Goal: Obtain resource: Download file/media

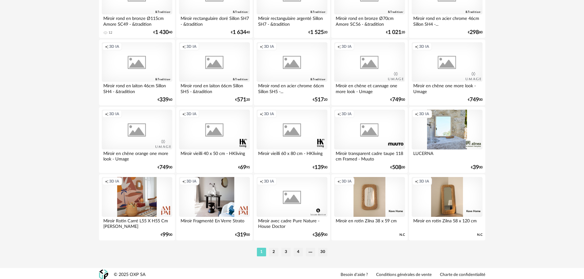
scroll to position [1230, 0]
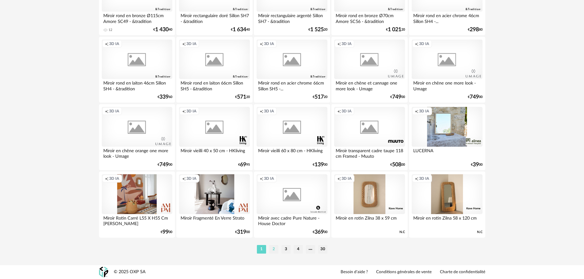
click at [274, 248] on li "2" at bounding box center [273, 249] width 9 height 9
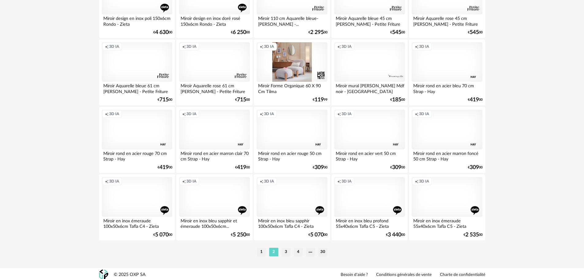
scroll to position [1230, 0]
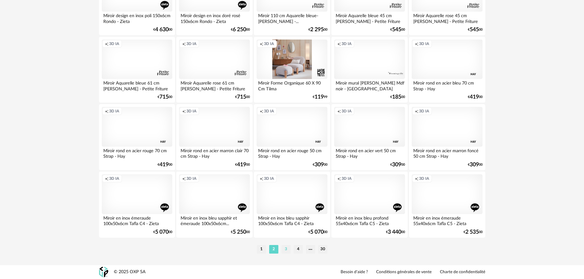
click at [286, 248] on li "3" at bounding box center [286, 249] width 9 height 9
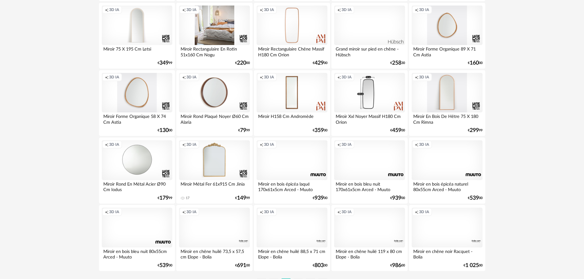
scroll to position [1230, 0]
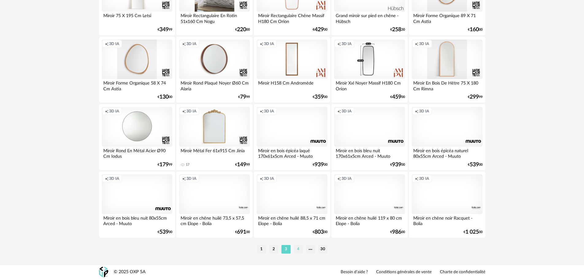
click at [299, 250] on li "4" at bounding box center [298, 249] width 9 height 9
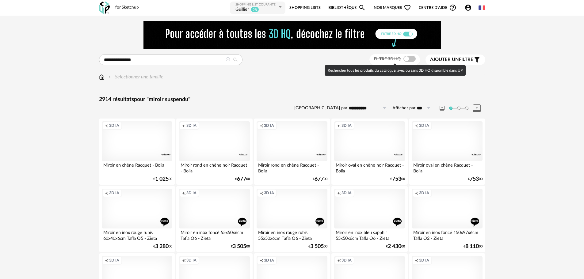
click at [409, 57] on span at bounding box center [410, 59] width 12 height 6
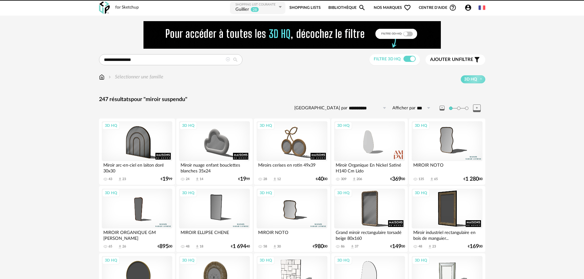
click at [457, 58] on span "Ajouter un" at bounding box center [444, 59] width 29 height 5
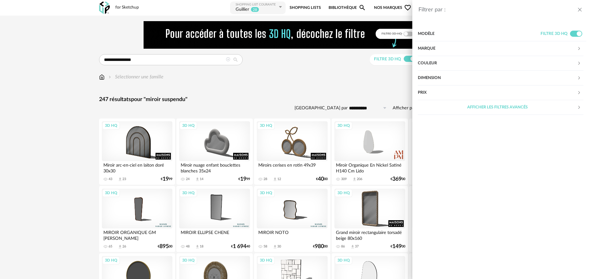
click at [426, 89] on div "Prix" at bounding box center [497, 93] width 159 height 15
click at [572, 112] on input "text" at bounding box center [570, 111] width 26 height 10
type input "***"
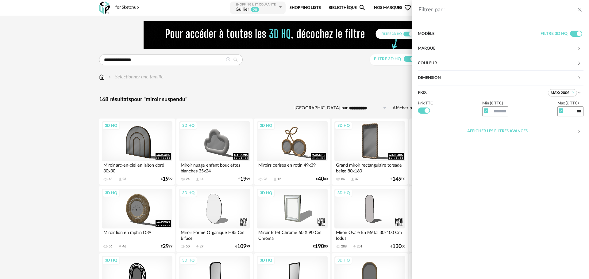
click at [291, 96] on div "Filtrer par : Modèle Filtre 3D HQ Marque &tradition 0 101 Copenhagen 0 366 Conc…" at bounding box center [294, 139] width 589 height 279
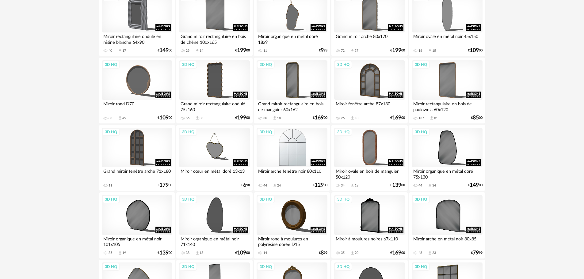
scroll to position [307, 0]
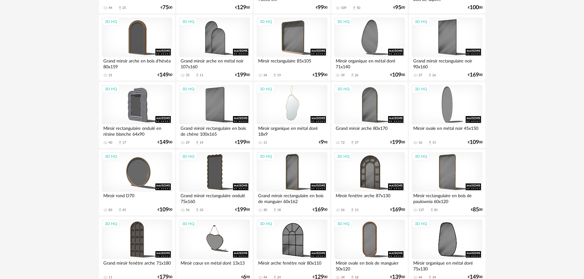
click at [294, 115] on div "3D HQ" at bounding box center [292, 105] width 71 height 40
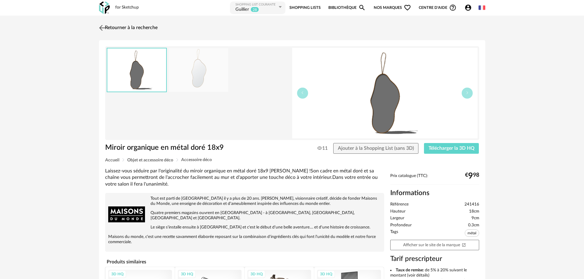
click at [104, 27] on img at bounding box center [102, 27] width 9 height 9
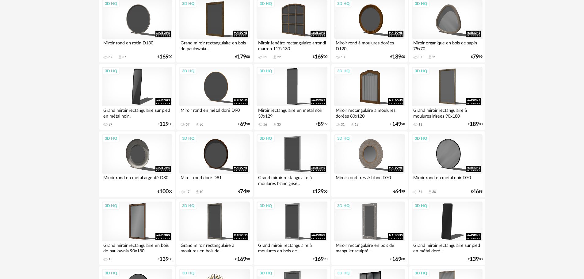
scroll to position [1227, 0]
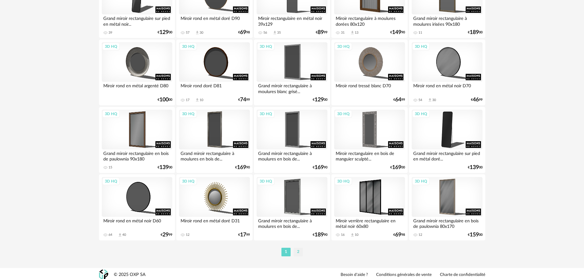
click at [296, 251] on li "2" at bounding box center [298, 252] width 9 height 9
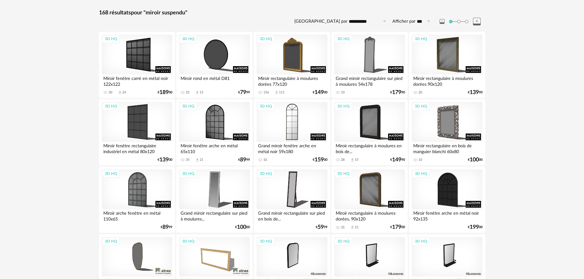
scroll to position [25, 0]
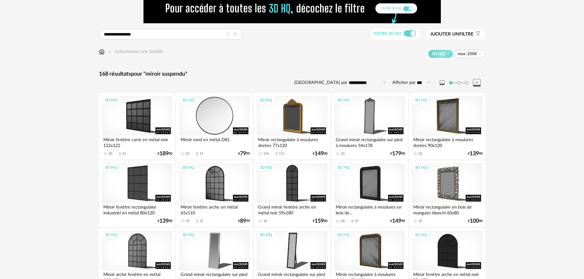
click at [223, 120] on div "3D HQ" at bounding box center [214, 116] width 71 height 40
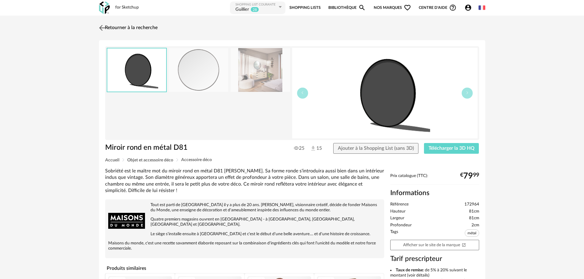
click at [101, 29] on img at bounding box center [102, 27] width 9 height 9
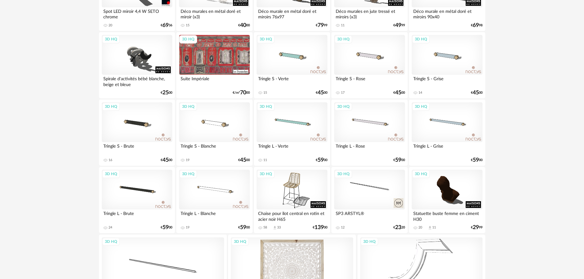
scroll to position [854, 0]
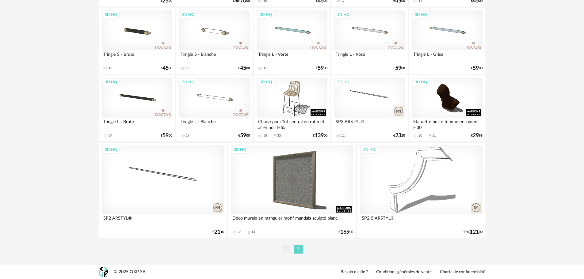
click at [287, 251] on li "1" at bounding box center [286, 249] width 9 height 9
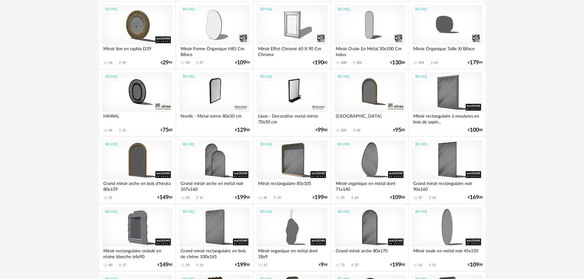
scroll to position [245, 0]
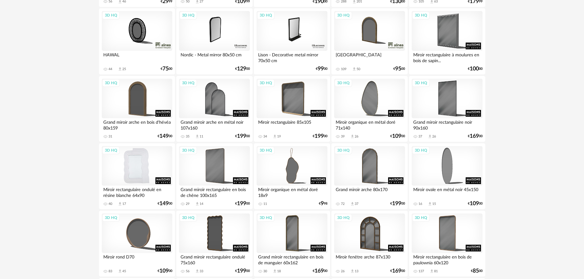
click at [145, 172] on div "3D HQ" at bounding box center [137, 166] width 71 height 40
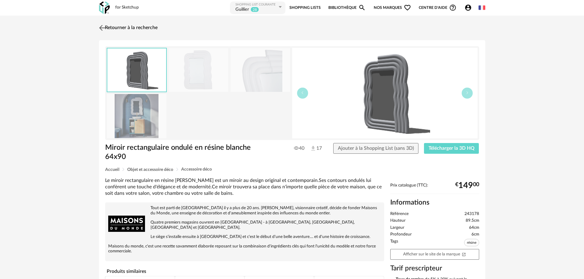
click at [102, 27] on img at bounding box center [102, 27] width 9 height 9
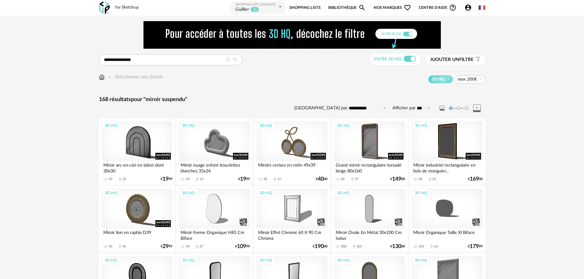
click at [458, 60] on span "Ajouter un" at bounding box center [445, 59] width 29 height 5
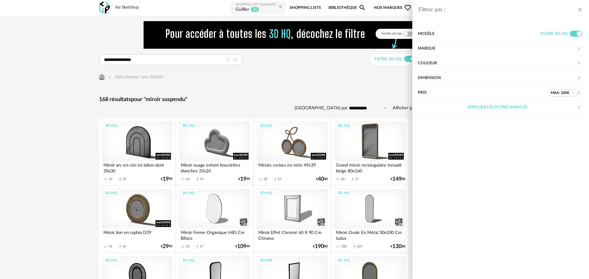
click at [433, 63] on div "Couleur" at bounding box center [497, 63] width 159 height 15
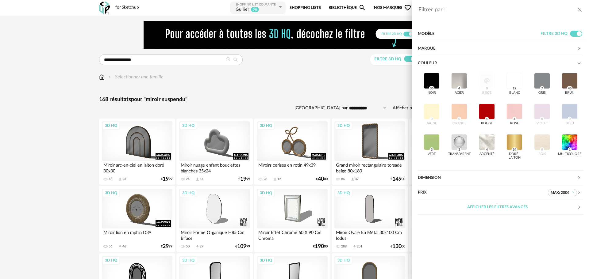
click at [430, 178] on div "Dimension" at bounding box center [497, 178] width 159 height 15
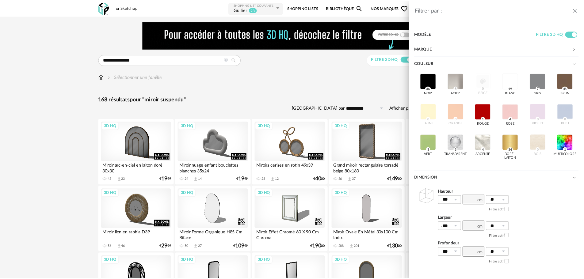
scroll to position [31, 0]
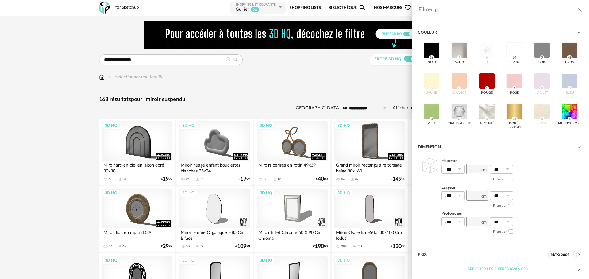
click at [481, 200] on div at bounding box center [477, 196] width 22 height 8
click at [474, 201] on input "number" at bounding box center [477, 195] width 22 height 10
type input "**"
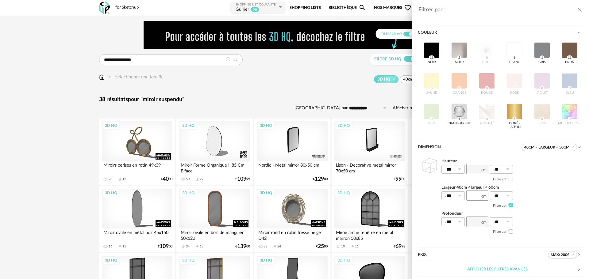
click at [221, 144] on div "Filtrer par : Modèle Filtre 3D HQ Marque &tradition 0 101 Copenhagen 0 366 Conc…" at bounding box center [294, 139] width 589 height 279
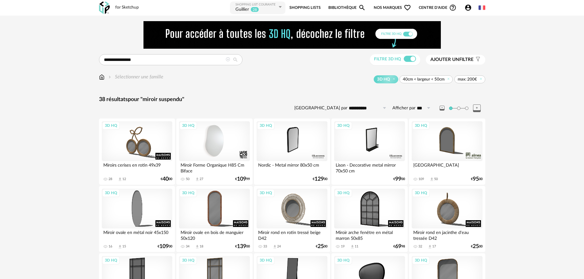
click at [220, 143] on div "3D HQ" at bounding box center [214, 141] width 71 height 40
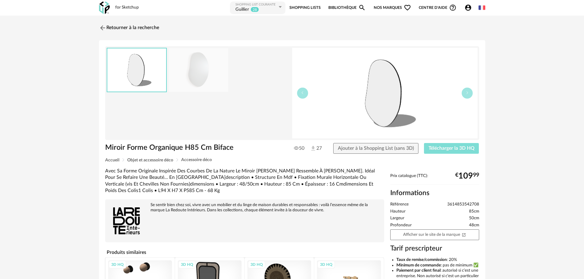
click at [448, 148] on span "Télécharger la 3D HQ" at bounding box center [452, 148] width 46 height 5
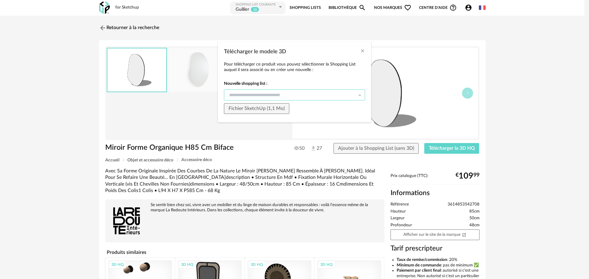
click at [253, 98] on input "Télécharger le modele 3D" at bounding box center [294, 95] width 141 height 11
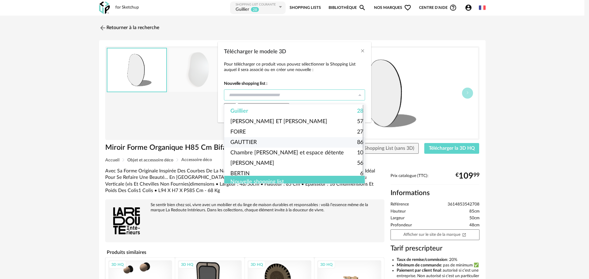
click at [242, 143] on span "GAUTTIER" at bounding box center [243, 142] width 26 height 10
type input "********"
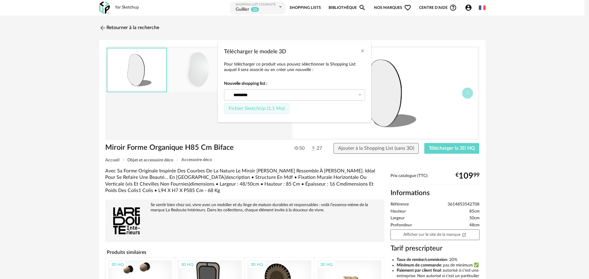
click at [241, 110] on span "Fichier SketchUp (1,1 Mo)" at bounding box center [256, 108] width 56 height 5
type input "********"
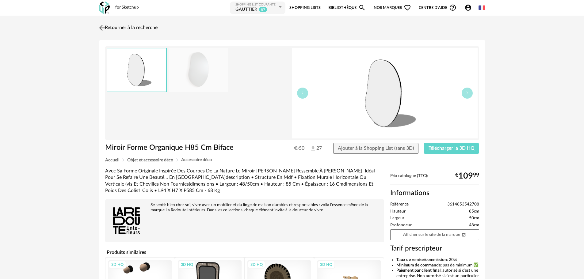
click at [102, 28] on img at bounding box center [102, 27] width 9 height 9
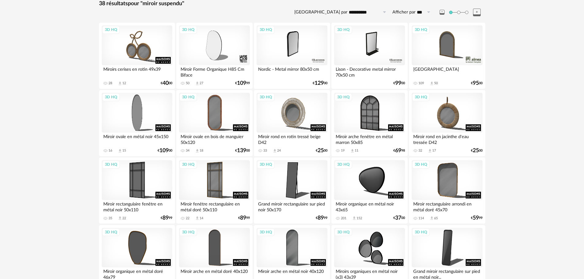
scroll to position [4, 0]
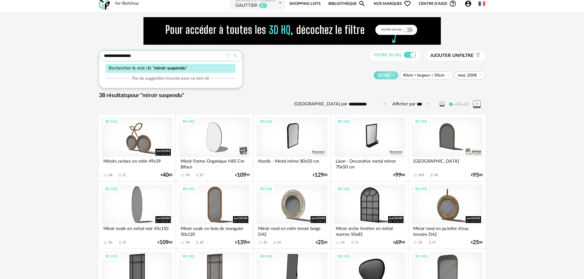
drag, startPoint x: 146, startPoint y: 58, endPoint x: 116, endPoint y: 55, distance: 30.5
click at [116, 55] on input "**********" at bounding box center [171, 55] width 144 height 11
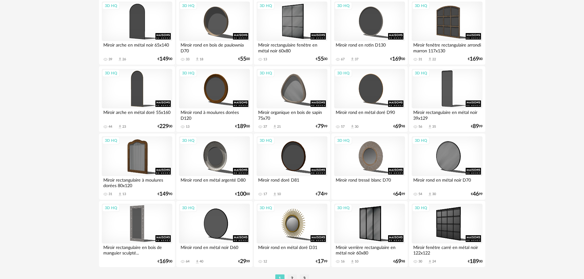
scroll to position [1230, 0]
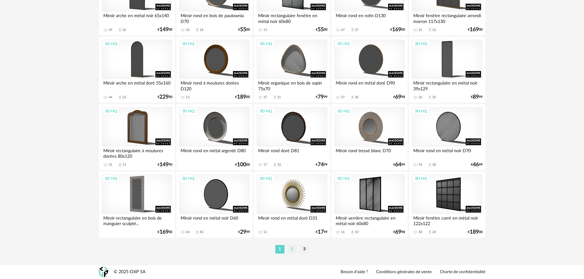
click at [294, 251] on li "2" at bounding box center [292, 249] width 9 height 9
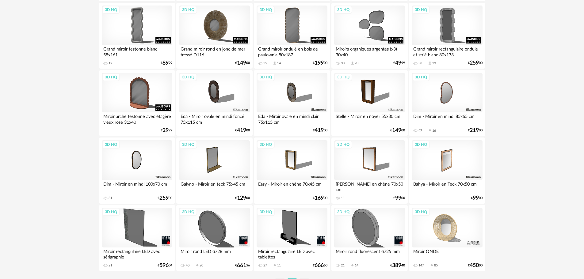
scroll to position [1230, 0]
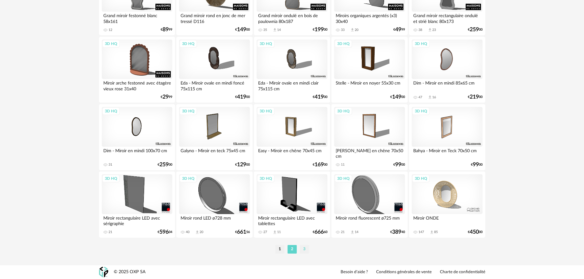
click at [306, 249] on li "3" at bounding box center [304, 249] width 9 height 9
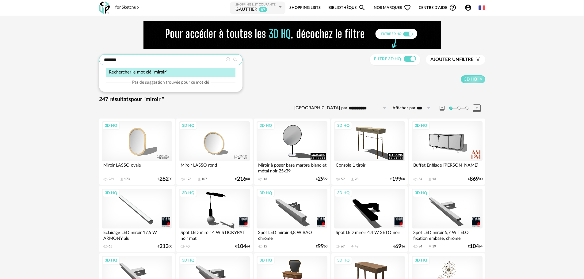
drag, startPoint x: 105, startPoint y: 54, endPoint x: 62, endPoint y: 56, distance: 43.3
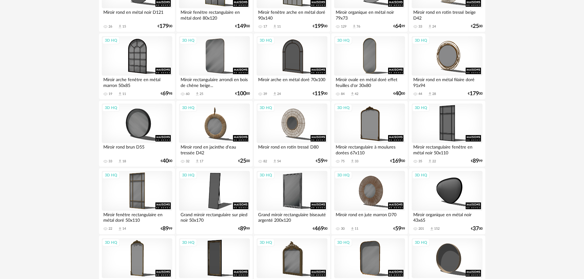
scroll to position [1230, 0]
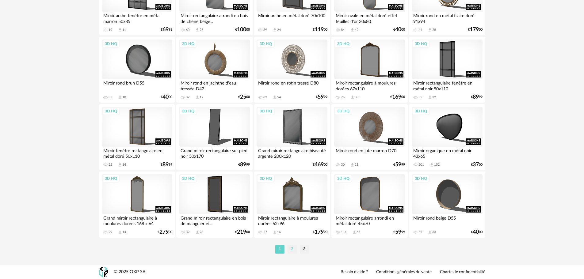
click at [291, 249] on li "2" at bounding box center [292, 249] width 9 height 9
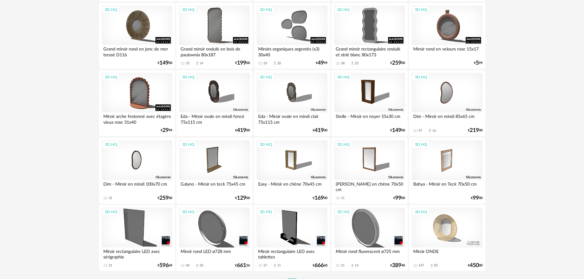
scroll to position [1230, 0]
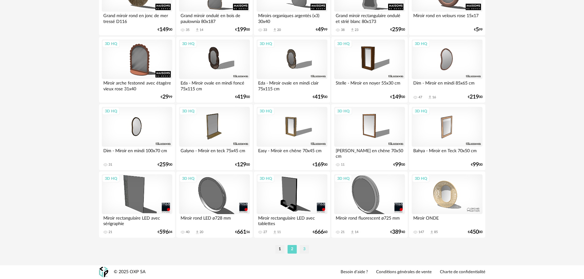
click at [305, 249] on li "3" at bounding box center [304, 249] width 9 height 9
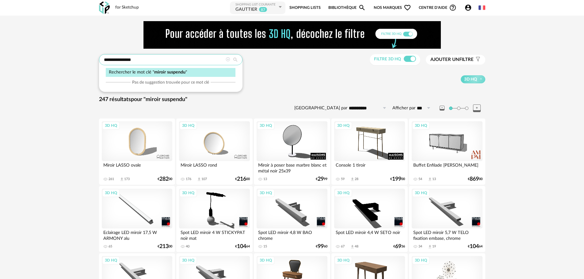
drag, startPoint x: 133, startPoint y: 64, endPoint x: 114, endPoint y: 67, distance: 19.5
click at [114, 65] on div "**********" at bounding box center [171, 59] width 144 height 11
click at [162, 58] on input "**********" at bounding box center [171, 59] width 144 height 11
type input "*"
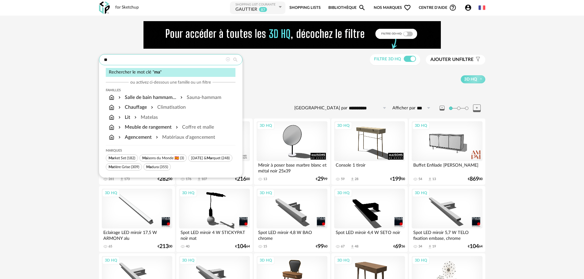
type input "*"
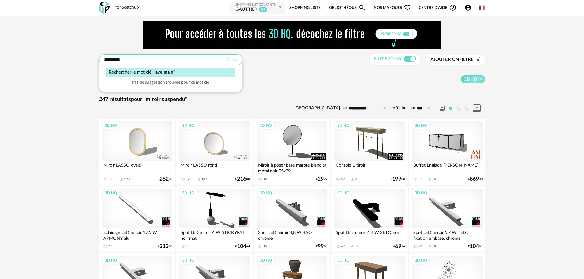
type input "*********"
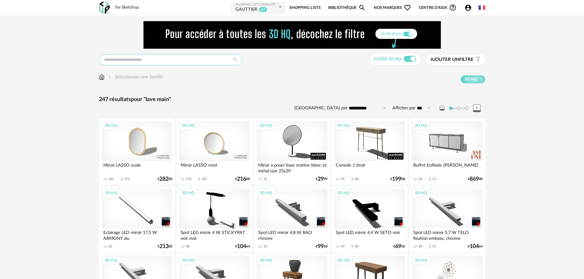
type input "*********"
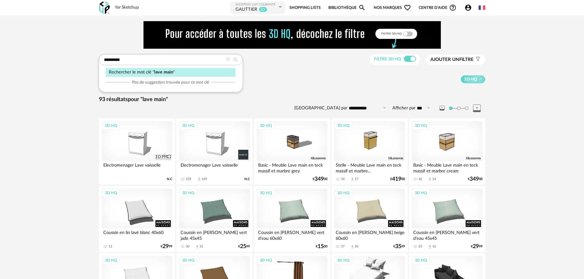
click at [105, 23] on div at bounding box center [292, 35] width 386 height 28
click at [103, 5] on img at bounding box center [104, 8] width 11 height 13
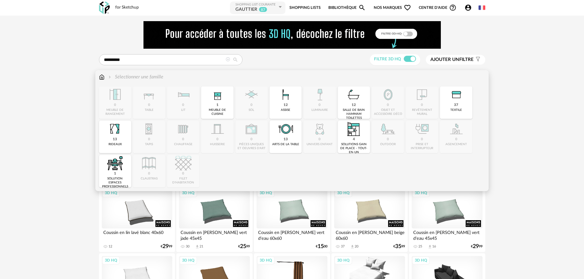
click at [102, 76] on img at bounding box center [102, 77] width 6 height 7
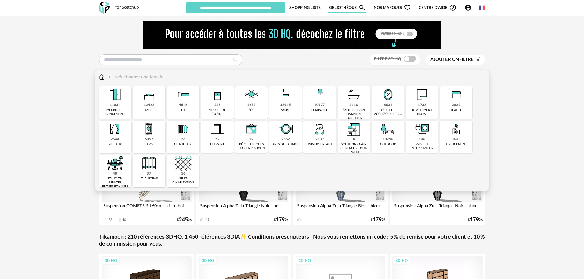
type input "********"
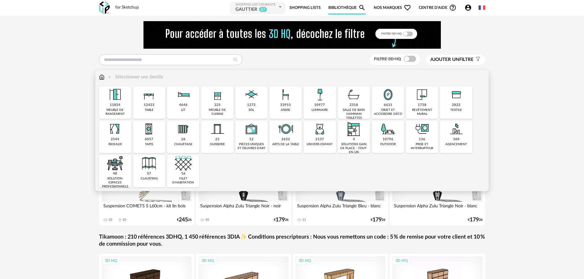
click at [387, 106] on div "6631" at bounding box center [388, 105] width 9 height 5
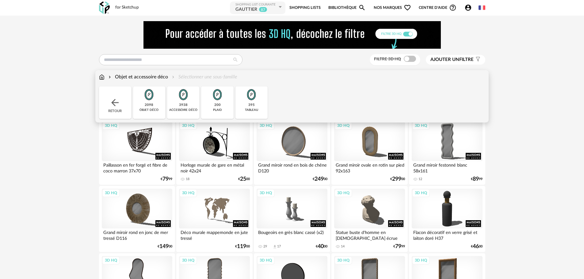
click at [255, 104] on div "395 tableau" at bounding box center [252, 102] width 32 height 33
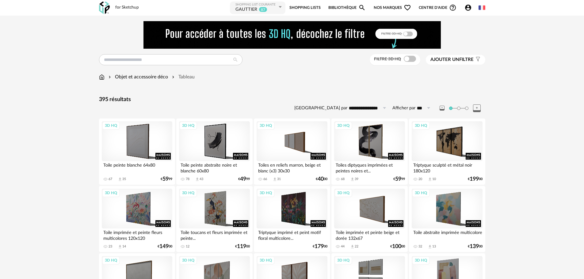
click at [445, 61] on span "Ajouter un" at bounding box center [445, 59] width 29 height 5
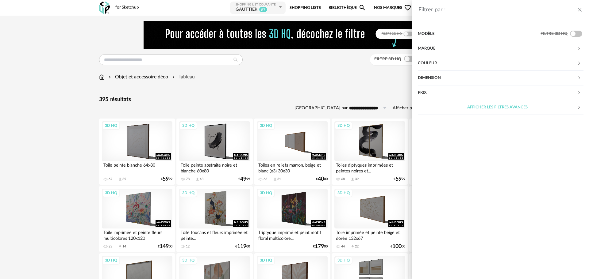
click at [438, 75] on div "Dimension" at bounding box center [497, 78] width 159 height 15
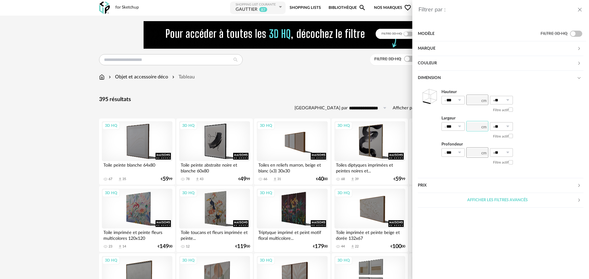
click at [480, 127] on input "number" at bounding box center [477, 126] width 22 height 10
type input "**"
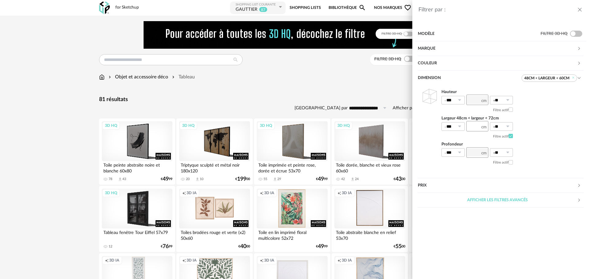
click at [405, 59] on div "Filtrer par : Modèle Filtre 3D HQ Marque &tradition 0 101 Copenhagen 0 366 Conc…" at bounding box center [294, 139] width 589 height 279
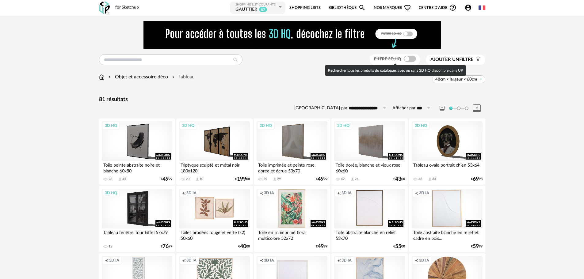
click at [409, 58] on span at bounding box center [410, 59] width 12 height 6
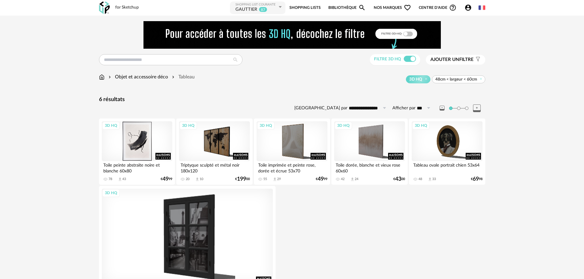
click at [137, 147] on div "3D HQ" at bounding box center [137, 141] width 71 height 40
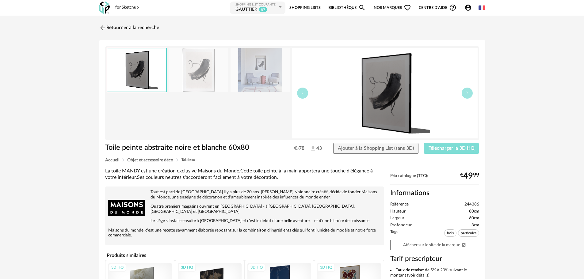
click at [443, 149] on span "Télécharger la 3D HQ" at bounding box center [452, 148] width 46 height 5
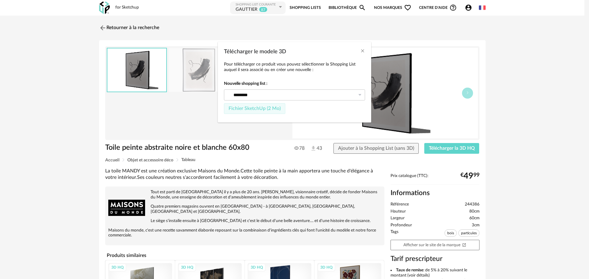
click at [250, 109] on span "Fichier SketchUp (2 Mo)" at bounding box center [254, 108] width 52 height 5
